Goal: Information Seeking & Learning: Learn about a topic

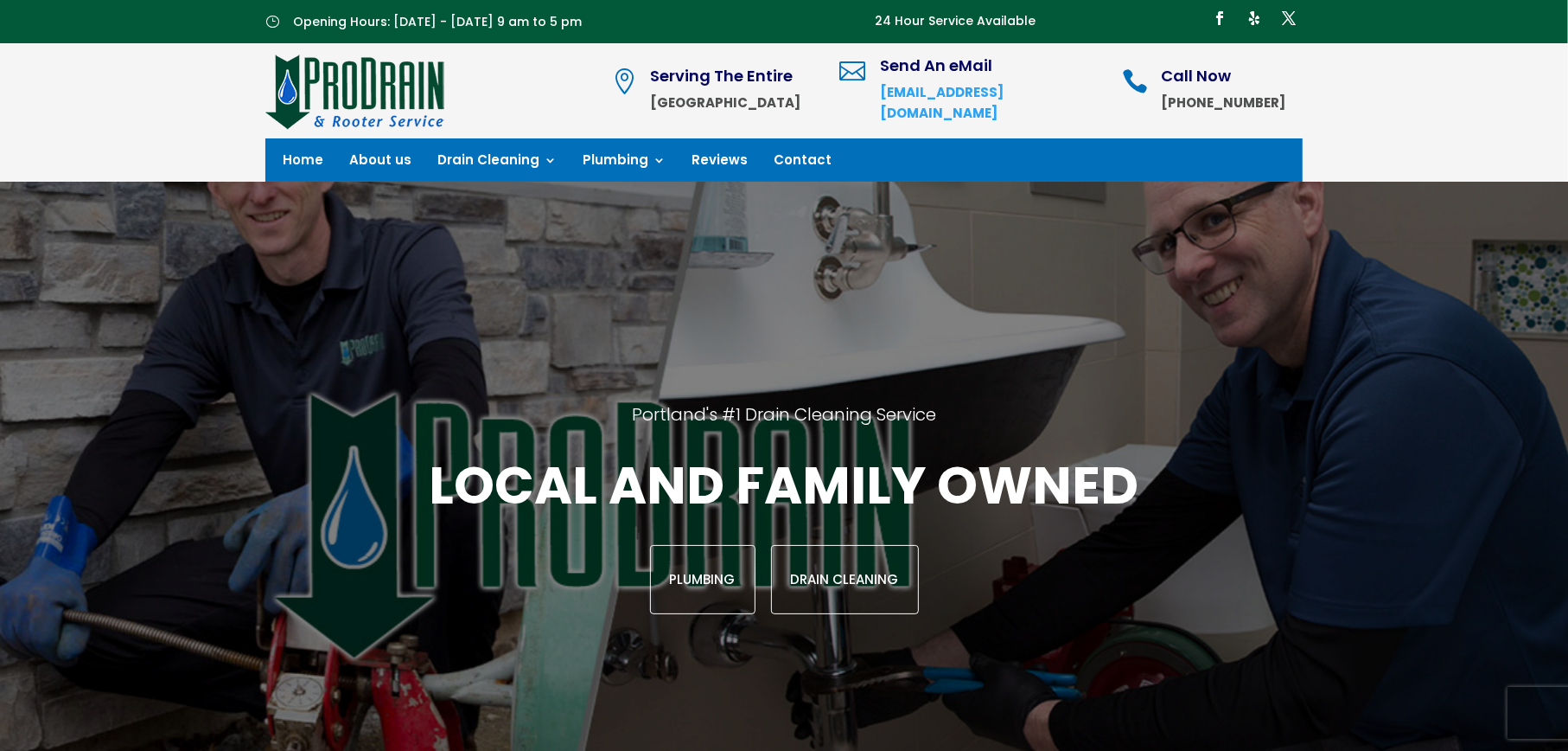
click at [969, 287] on div "Portland's #1 Drain Cleaning Service Local and family owned Plumbing Drain Clea…" at bounding box center [784, 508] width 1380 height 653
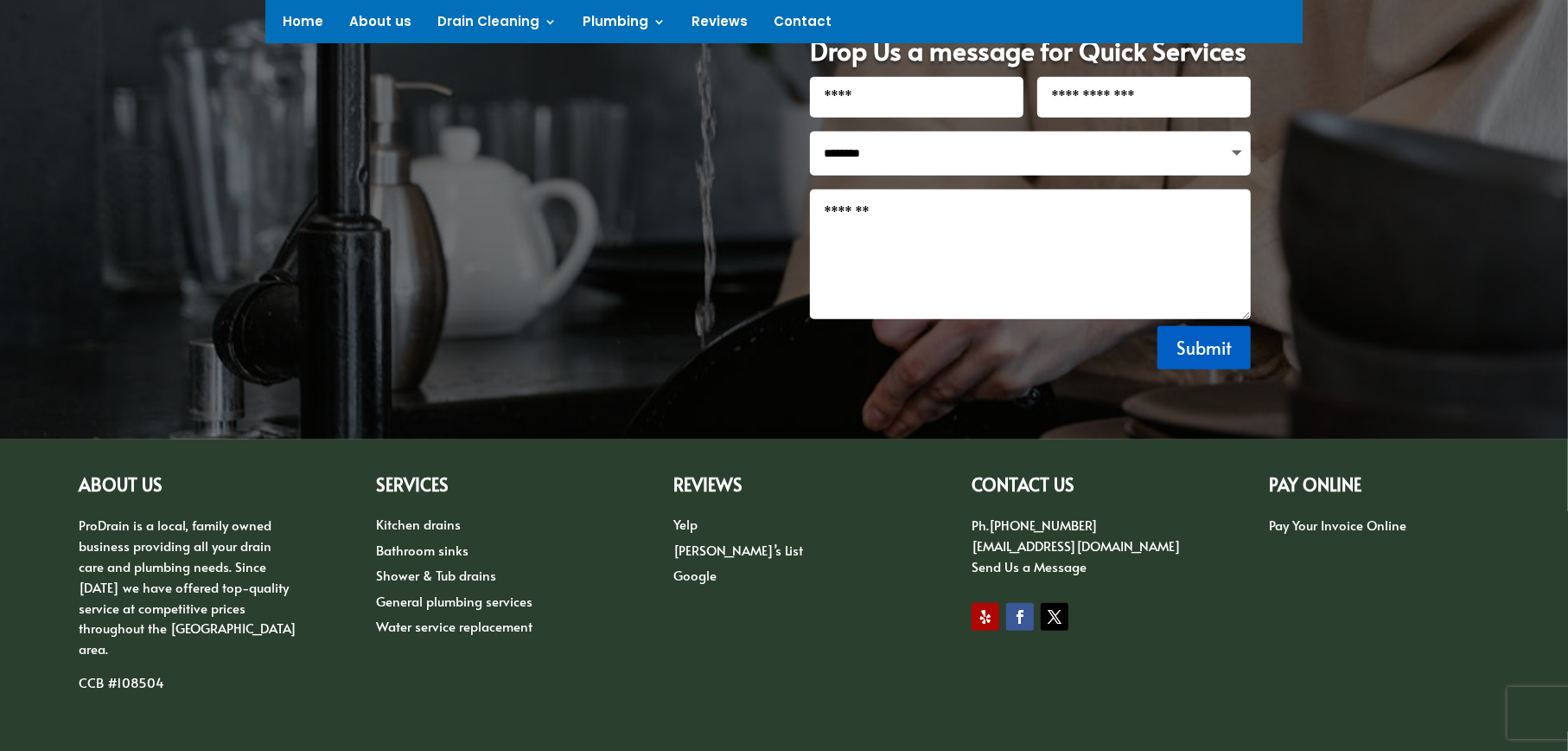
scroll to position [1297, 0]
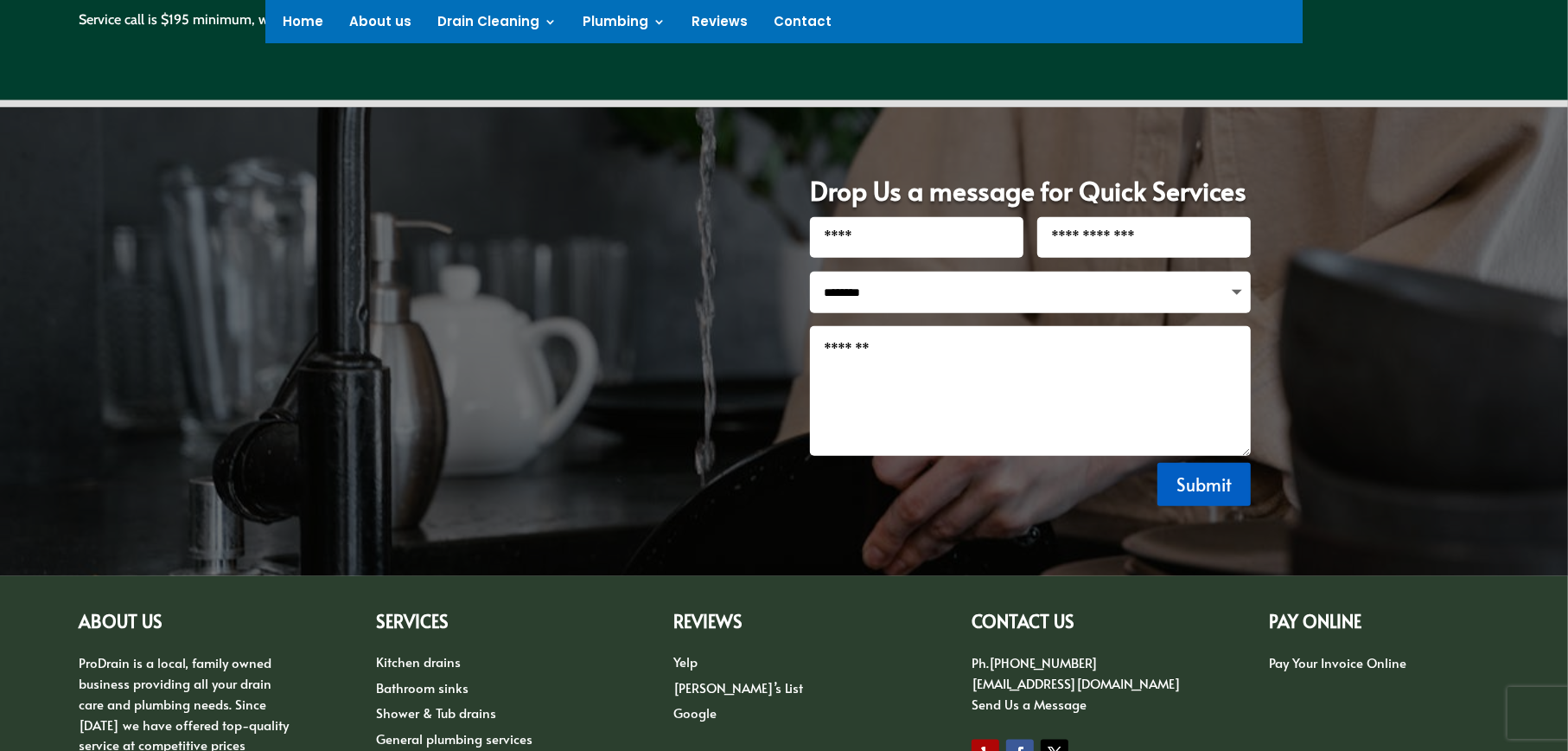
scroll to position [1520, 0]
